Goal: Task Accomplishment & Management: Manage account settings

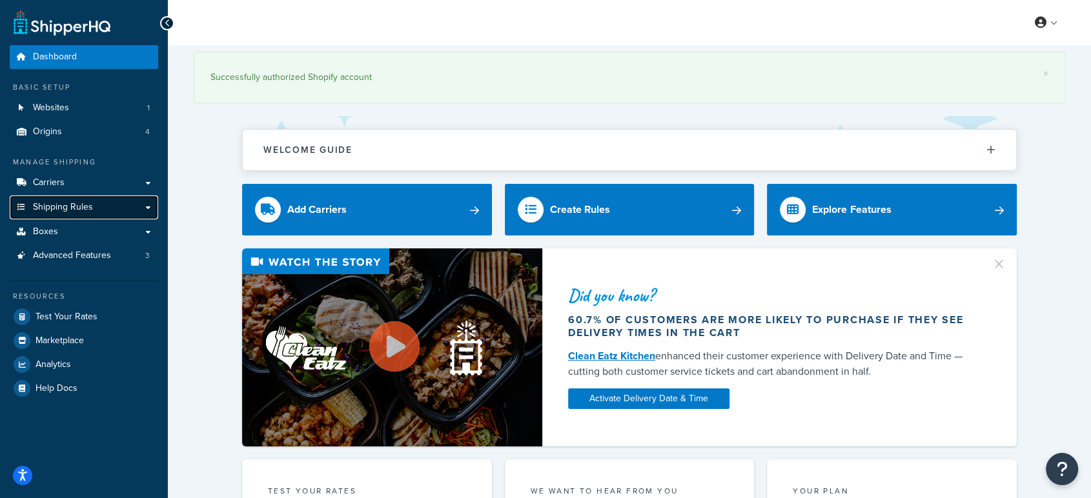
click at [68, 209] on span "Shipping Rules" at bounding box center [63, 207] width 60 height 11
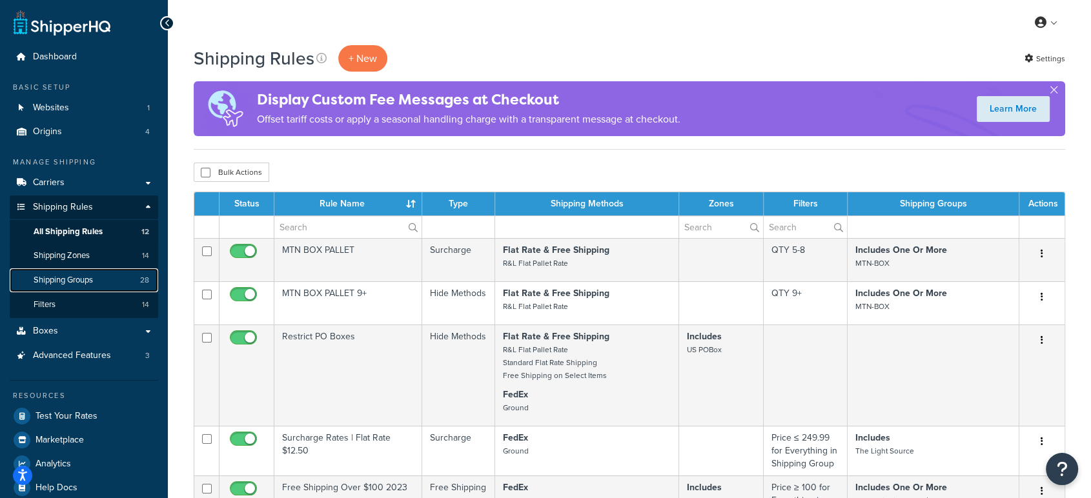
click at [86, 277] on span "Shipping Groups" at bounding box center [63, 280] width 59 height 11
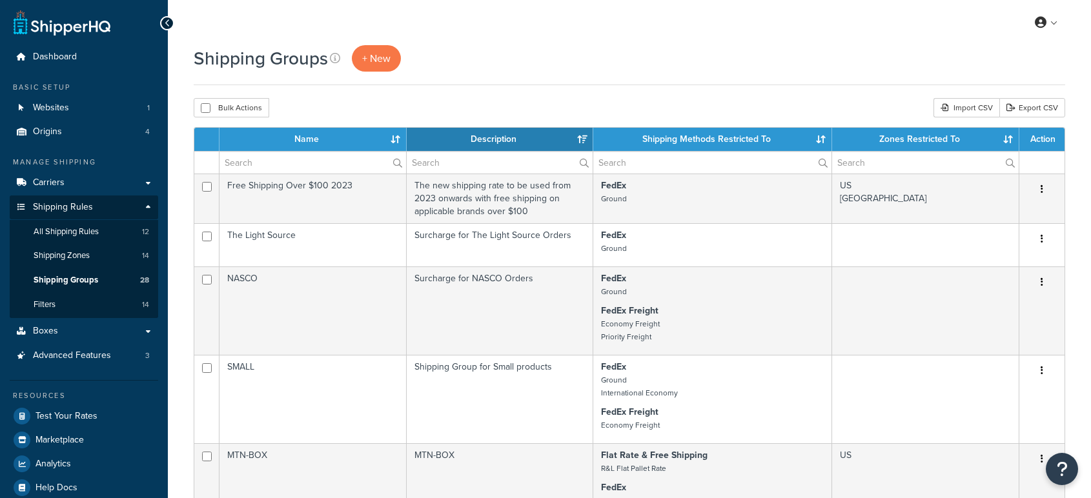
select select "15"
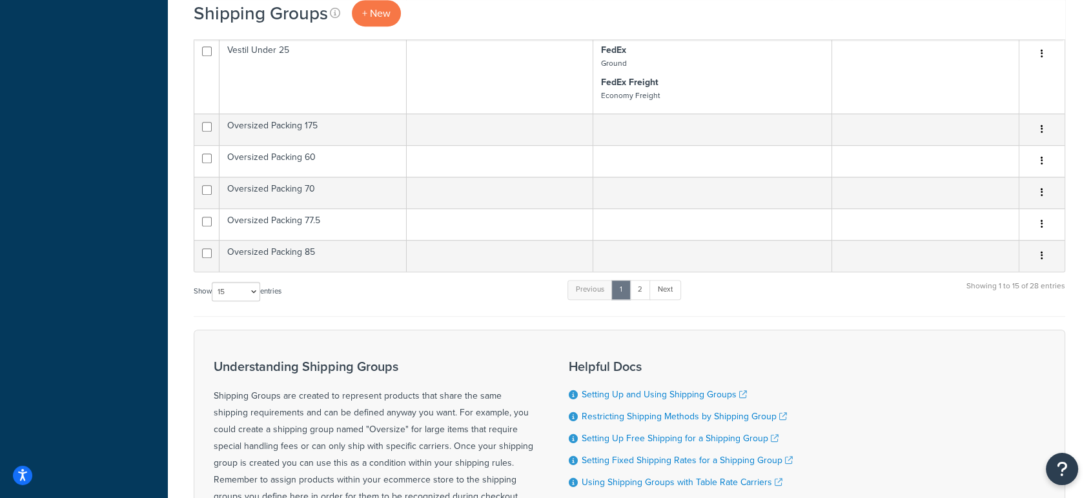
scroll to position [944, 0]
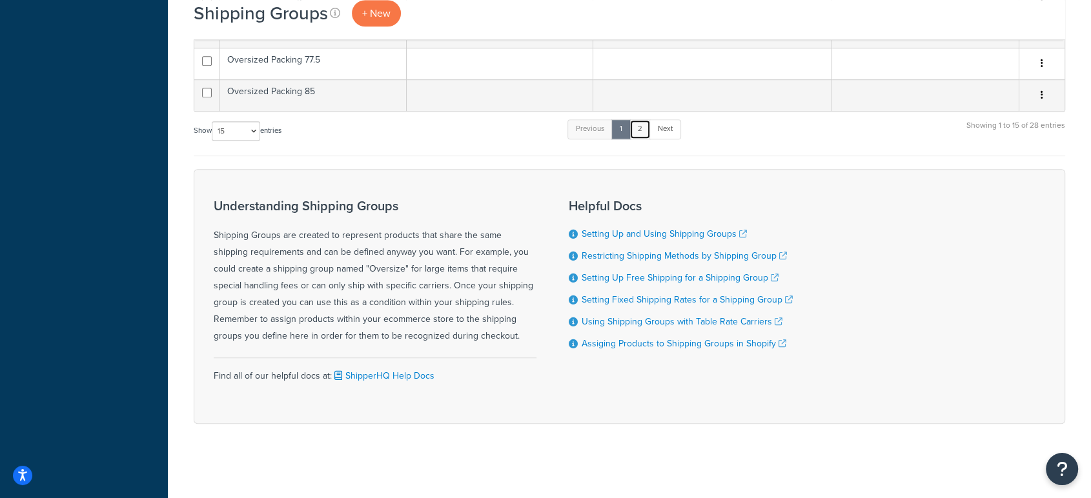
click at [644, 125] on link "2" at bounding box center [639, 128] width 21 height 19
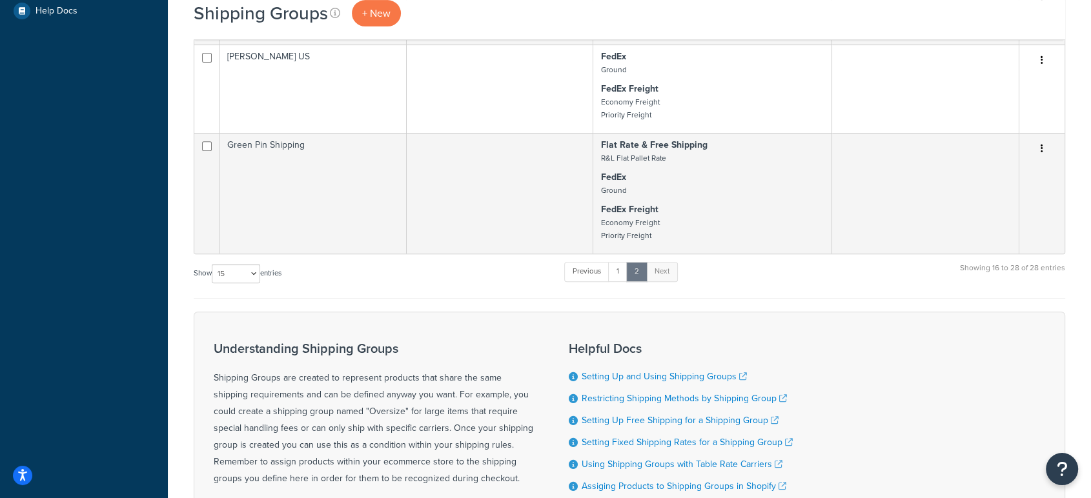
scroll to position [480, 0]
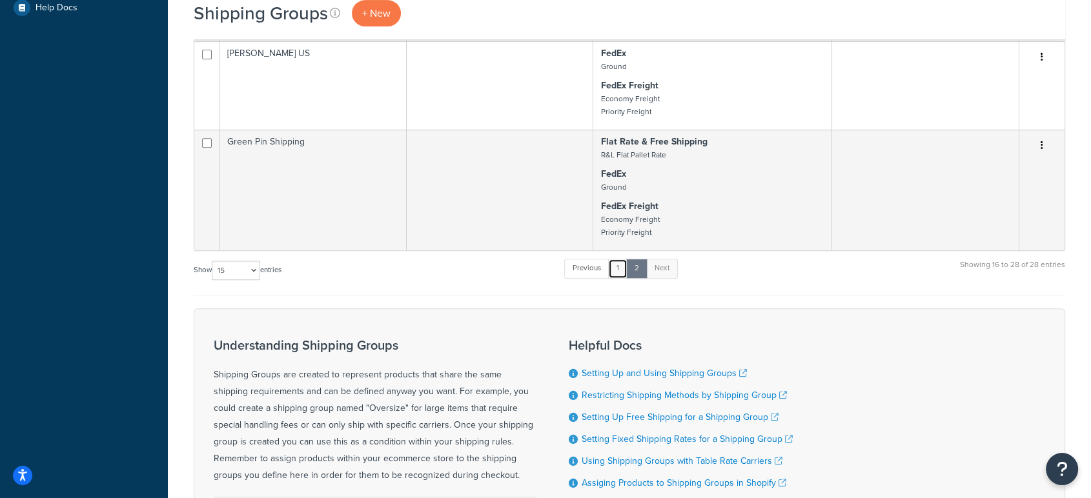
click at [619, 271] on link "1" at bounding box center [617, 268] width 19 height 19
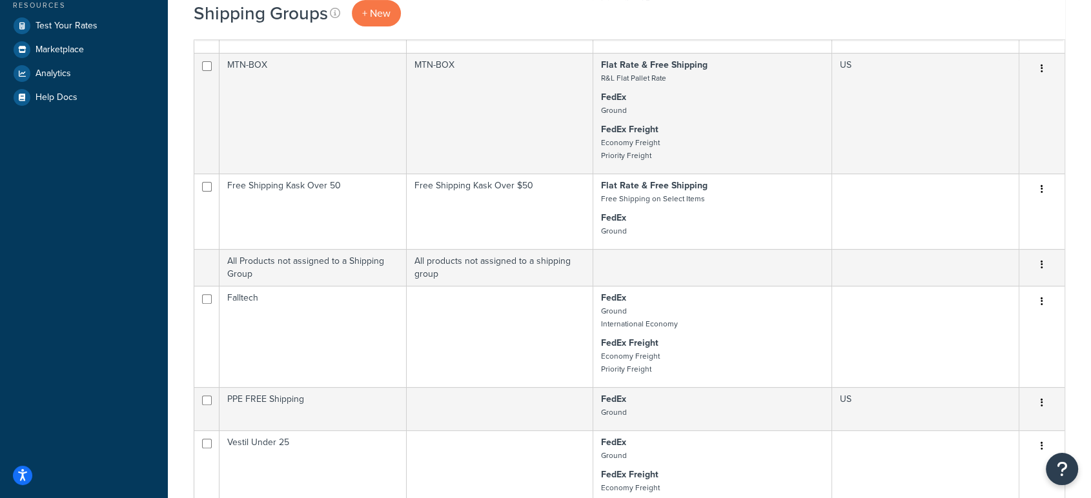
scroll to position [390, 0]
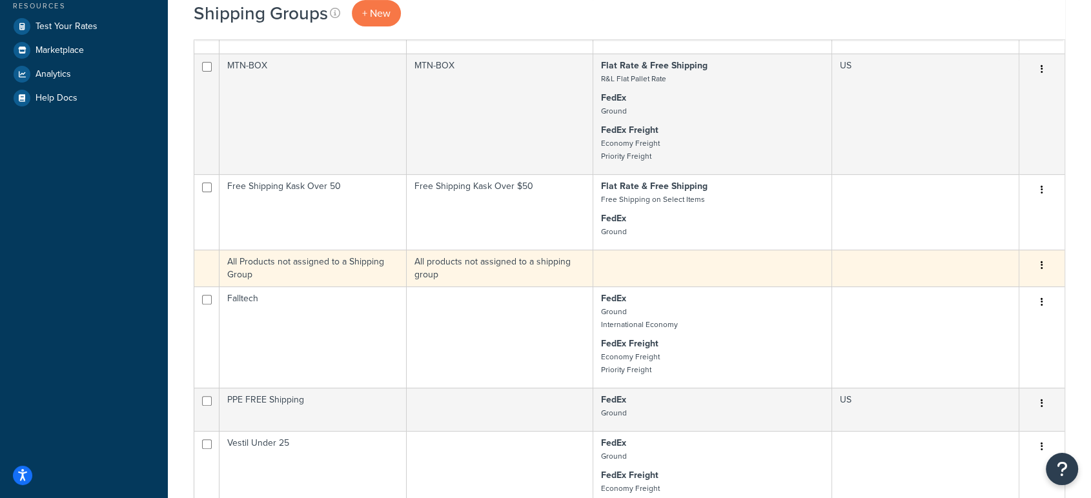
click at [367, 270] on td "All Products not assigned to a Shipping Group" at bounding box center [312, 268] width 187 height 37
click at [299, 267] on td "All Products not assigned to a Shipping Group" at bounding box center [312, 268] width 187 height 37
click at [1035, 262] on button "button" at bounding box center [1042, 266] width 18 height 21
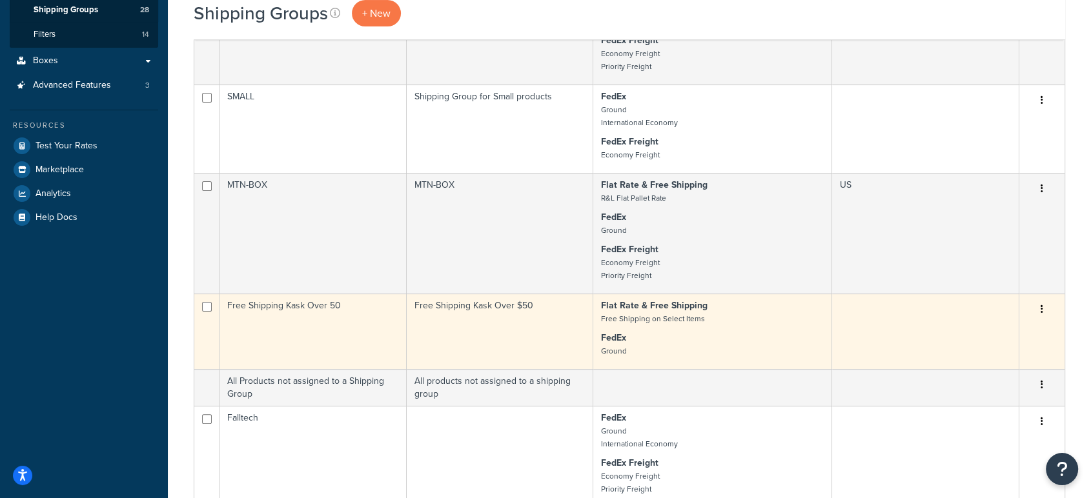
scroll to position [273, 0]
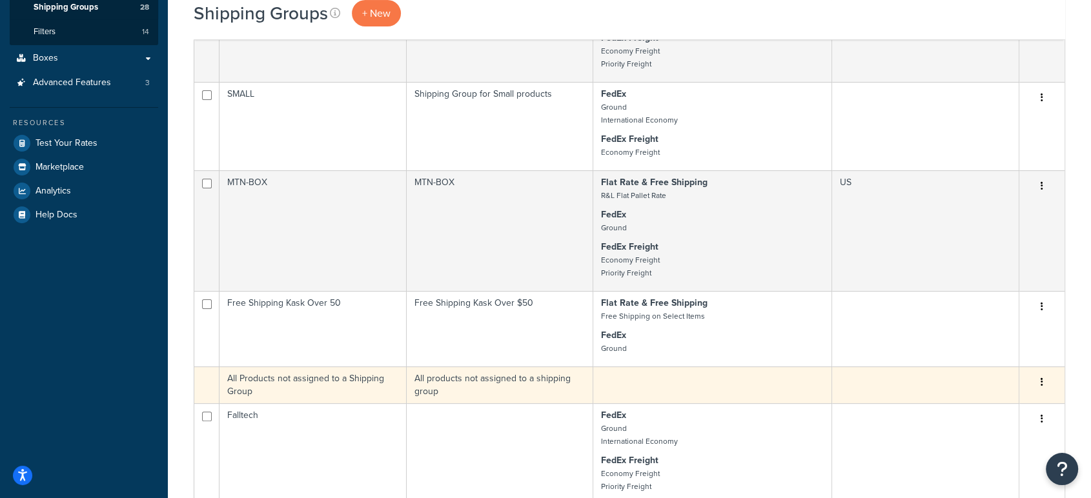
click at [461, 381] on td "All products not assigned to a shipping group" at bounding box center [500, 385] width 187 height 37
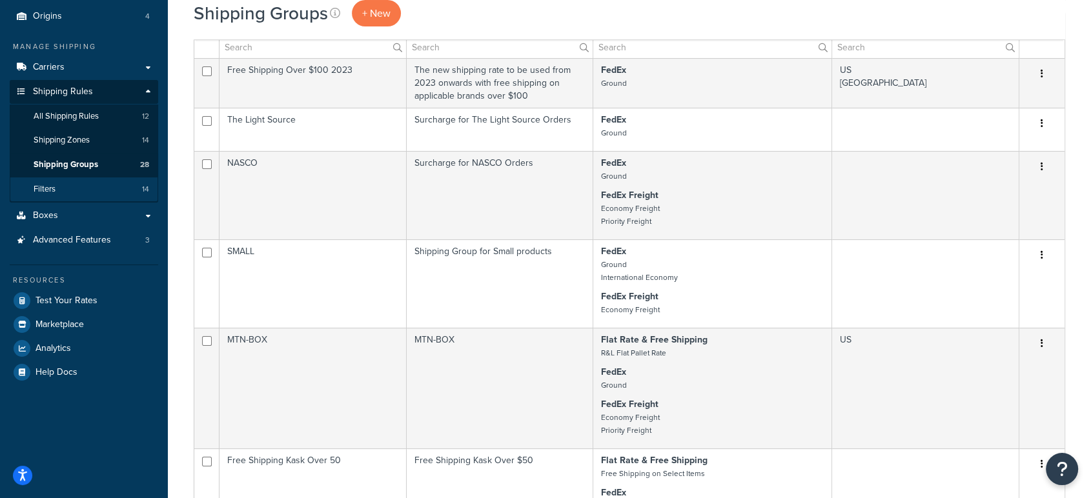
scroll to position [114, 0]
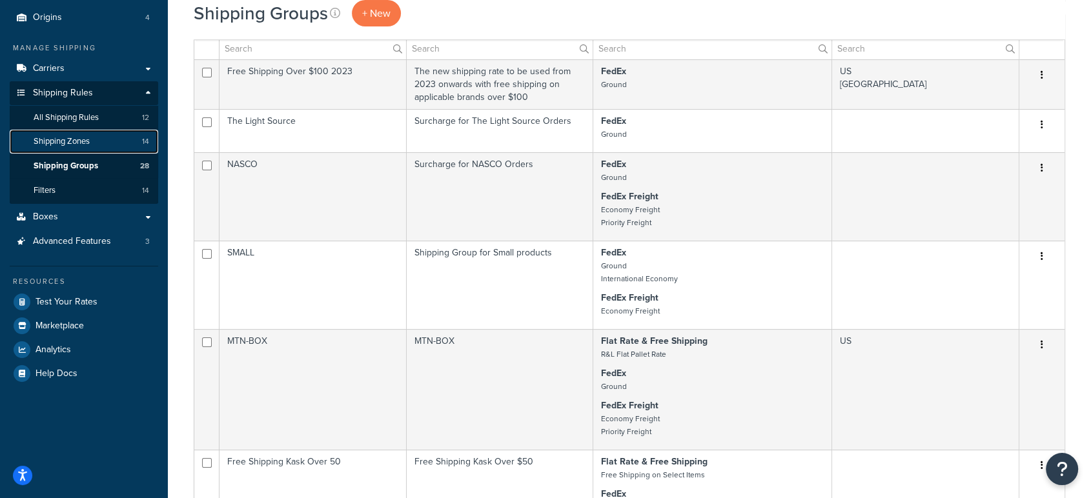
click at [86, 138] on span "Shipping Zones" at bounding box center [62, 141] width 56 height 11
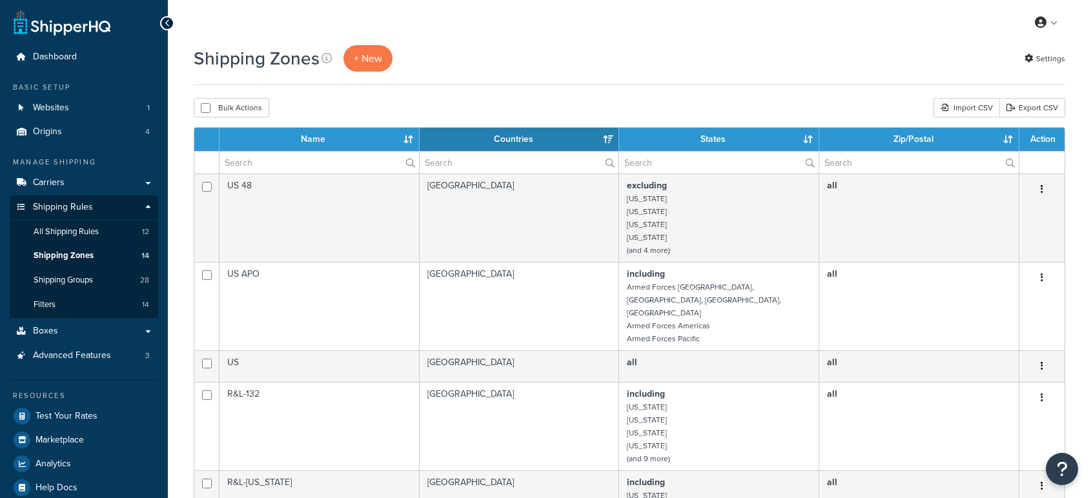
select select "15"
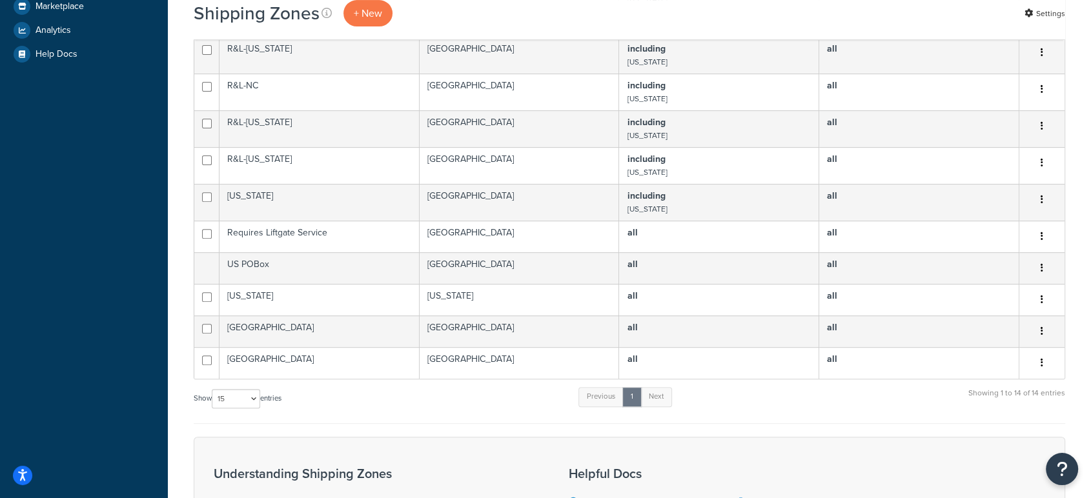
scroll to position [434, 0]
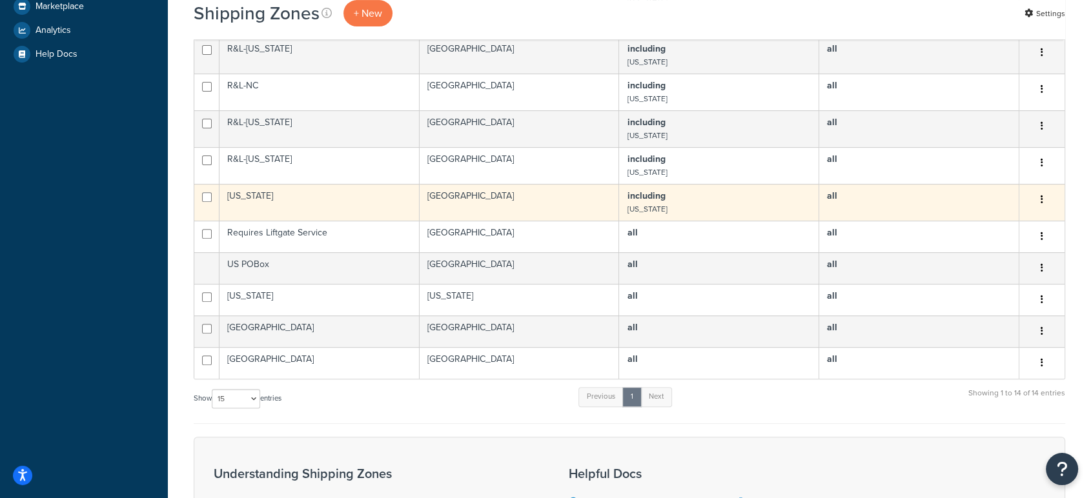
click at [331, 184] on td "Hawaii" at bounding box center [319, 202] width 200 height 37
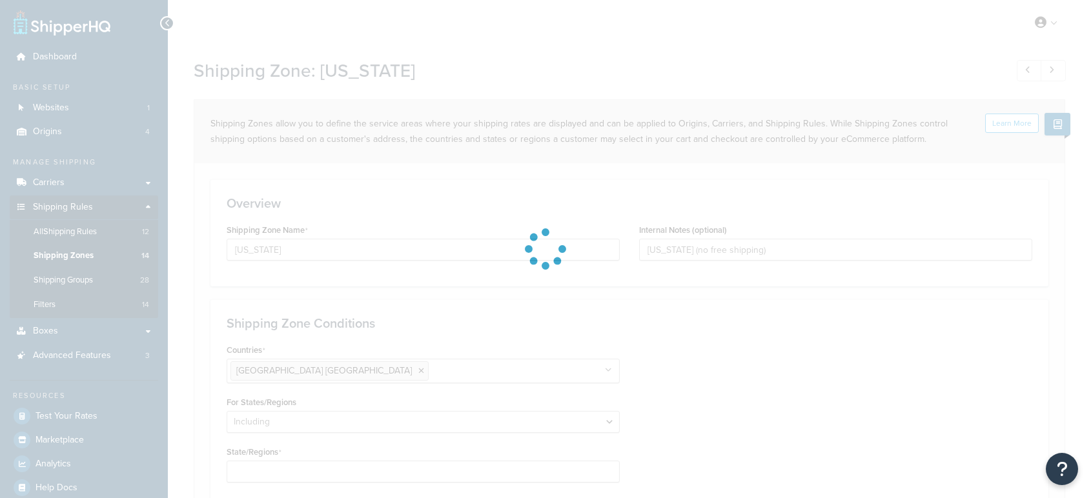
select select "including"
